Goal: Information Seeking & Learning: Find specific fact

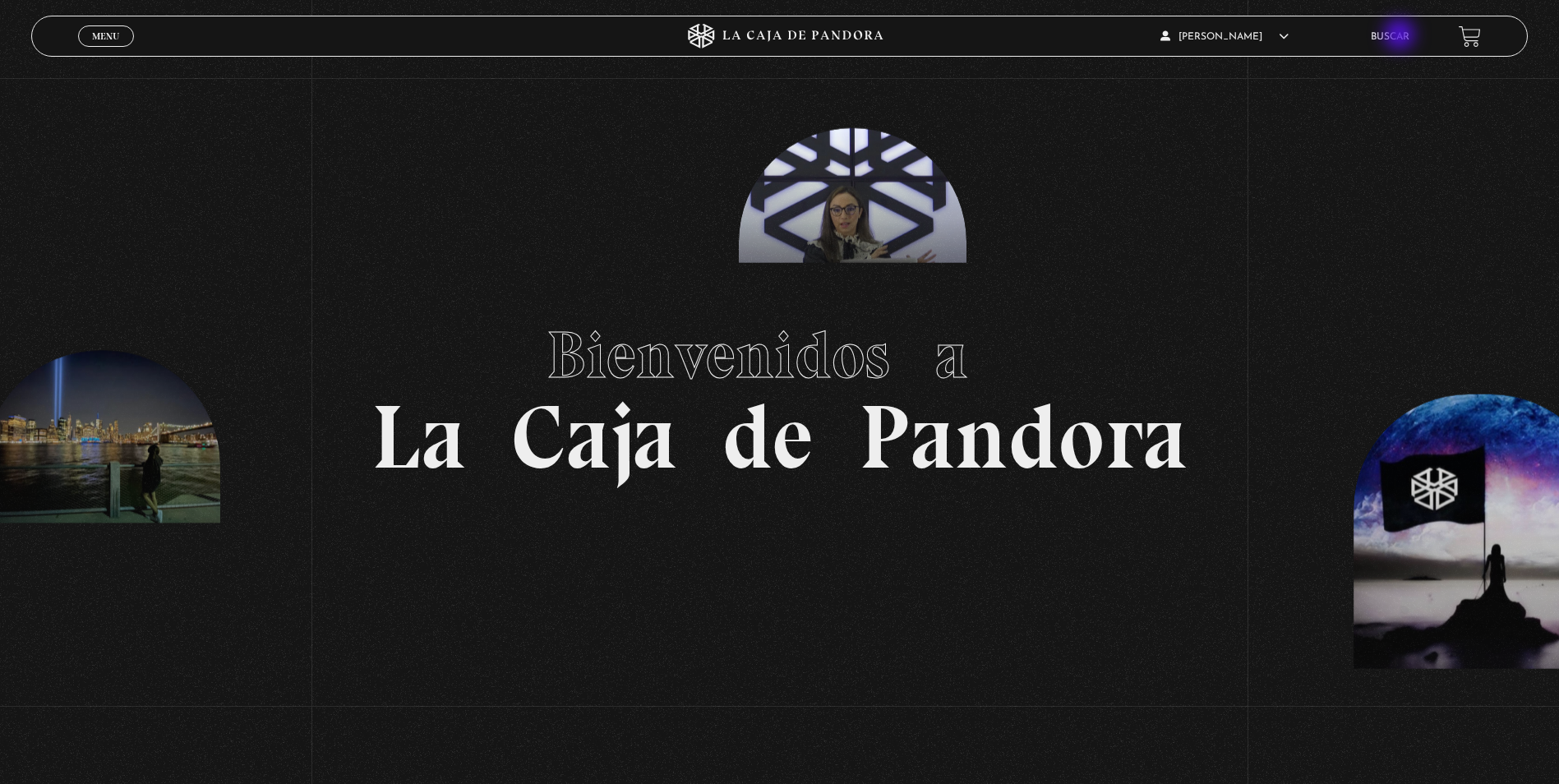
click at [1401, 36] on link "Buscar" at bounding box center [1389, 36] width 39 height 9
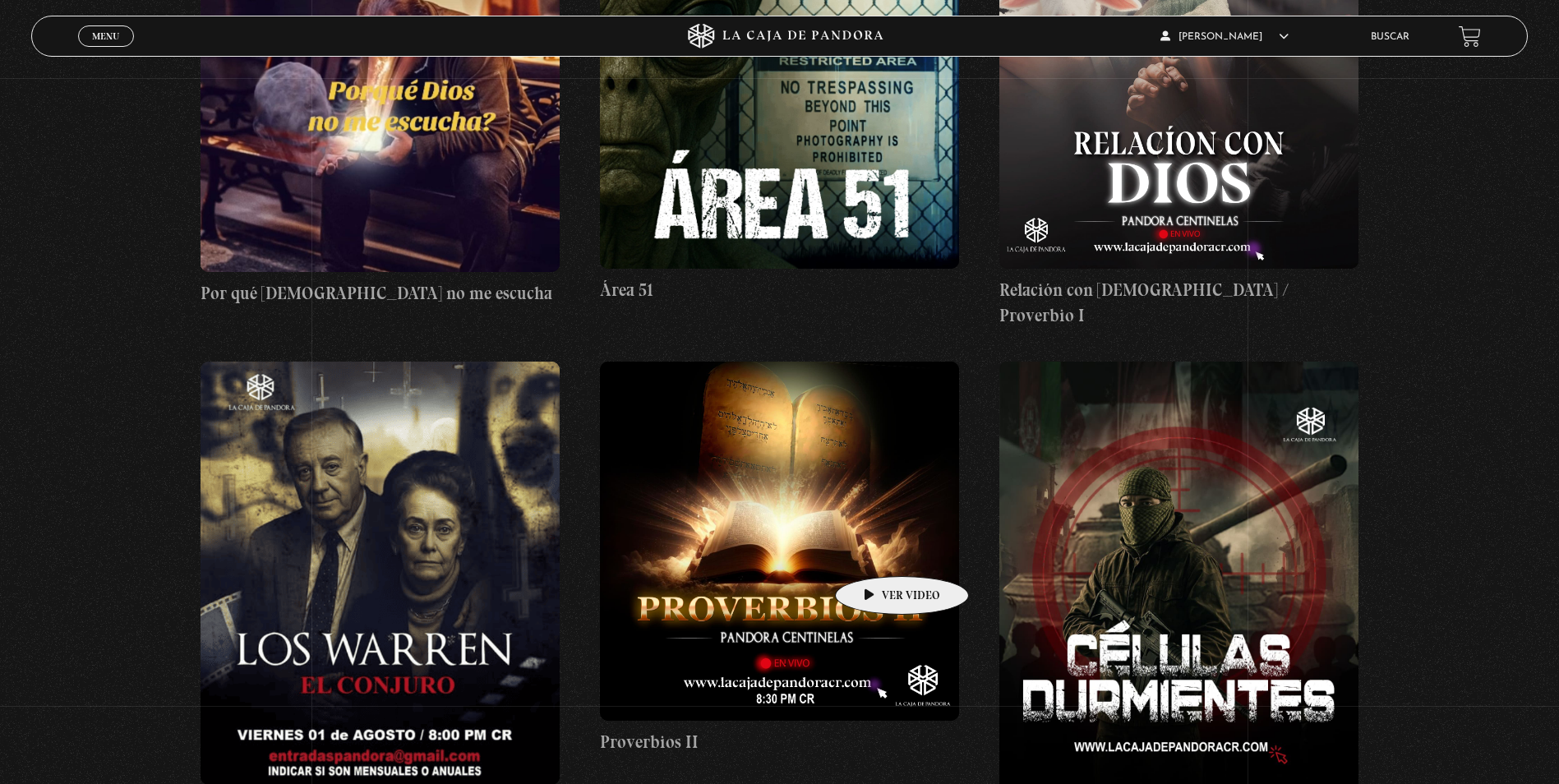
scroll to position [1561, 0]
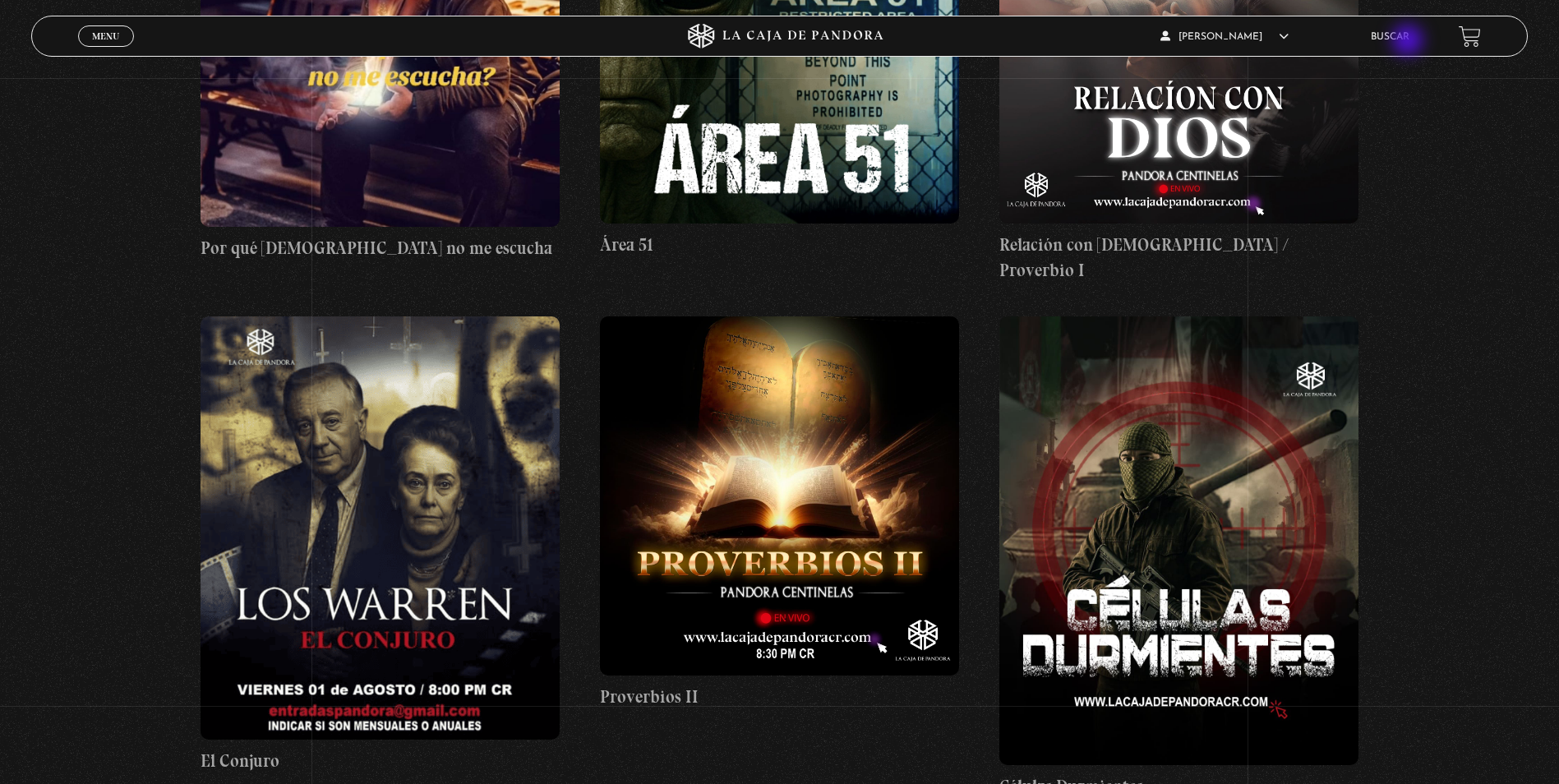
click at [1409, 42] on link "Buscar" at bounding box center [1389, 36] width 39 height 9
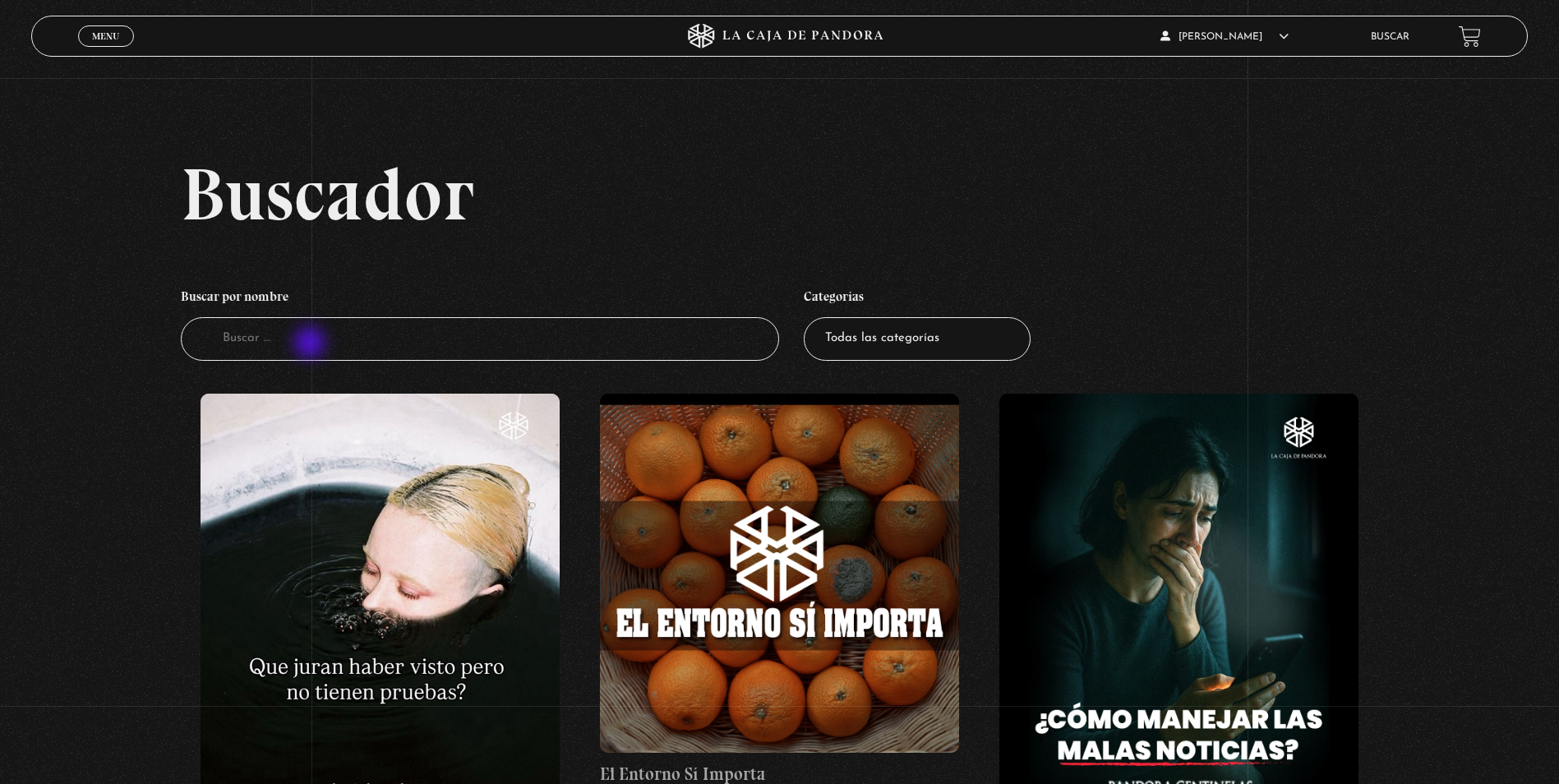
click at [311, 345] on input "Buscador" at bounding box center [480, 339] width 598 height 44
type input "greenland"
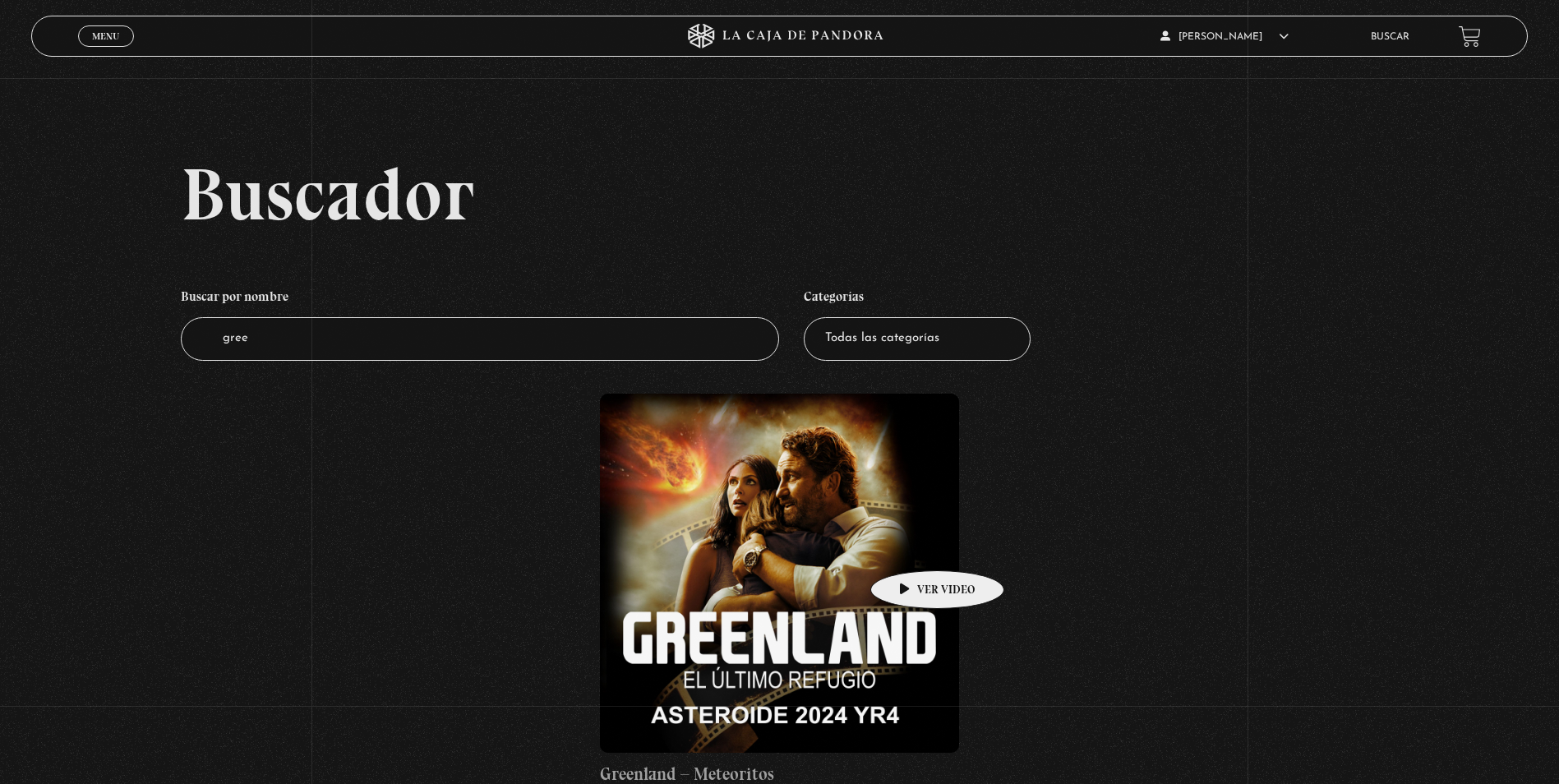
click at [911, 545] on figure at bounding box center [779, 573] width 359 height 359
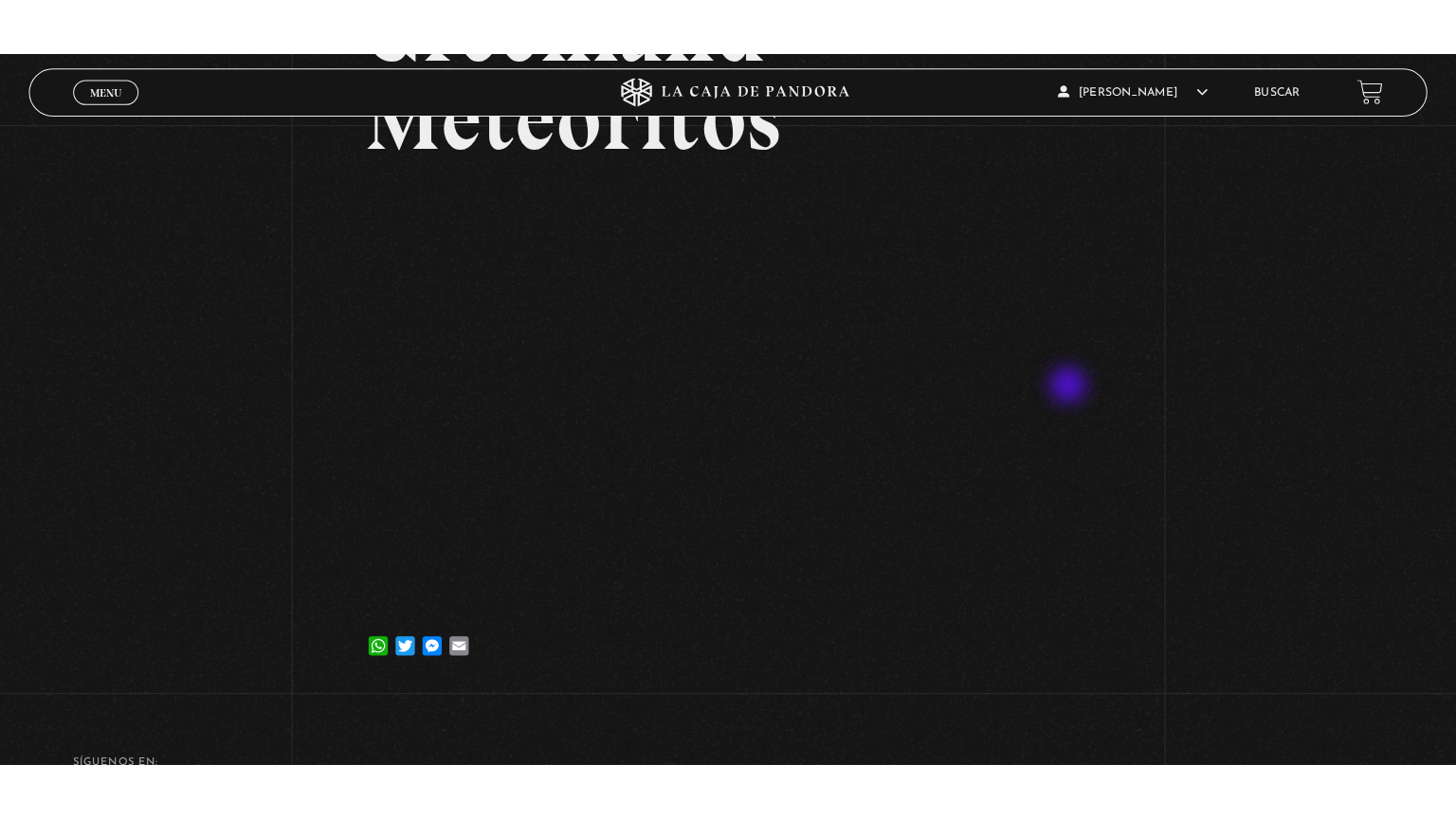
scroll to position [284, 0]
